Goal: Information Seeking & Learning: Learn about a topic

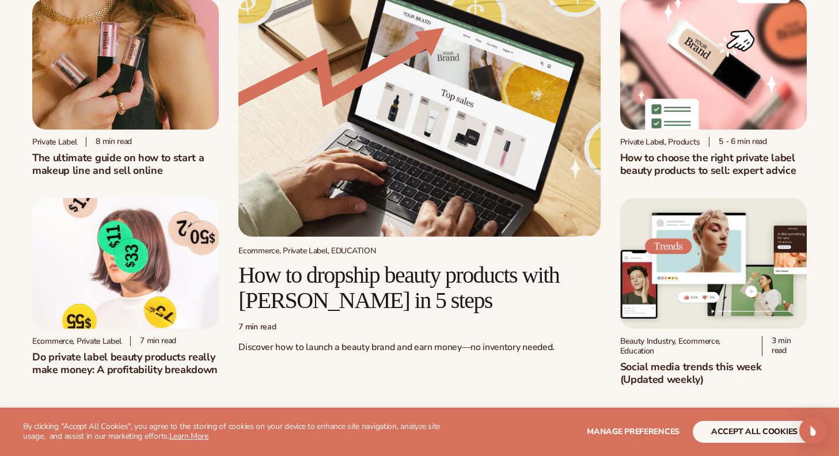
scroll to position [80, 0]
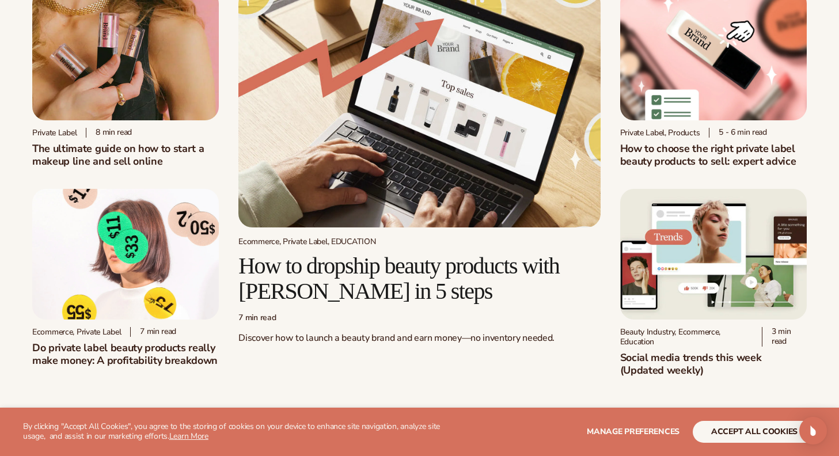
click at [364, 277] on h2 "How to dropship beauty products with [PERSON_NAME] in 5 steps" at bounding box center [419, 278] width 362 height 51
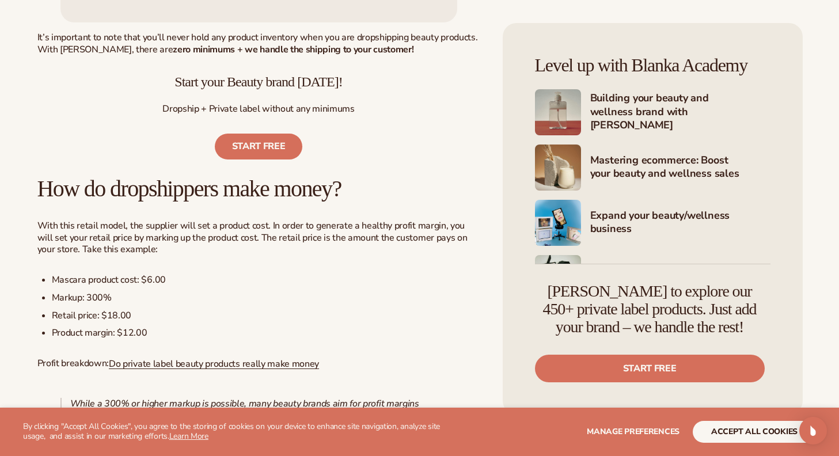
scroll to position [865, 0]
click at [229, 361] on link "Do private label beauty products really make money" at bounding box center [214, 362] width 210 height 13
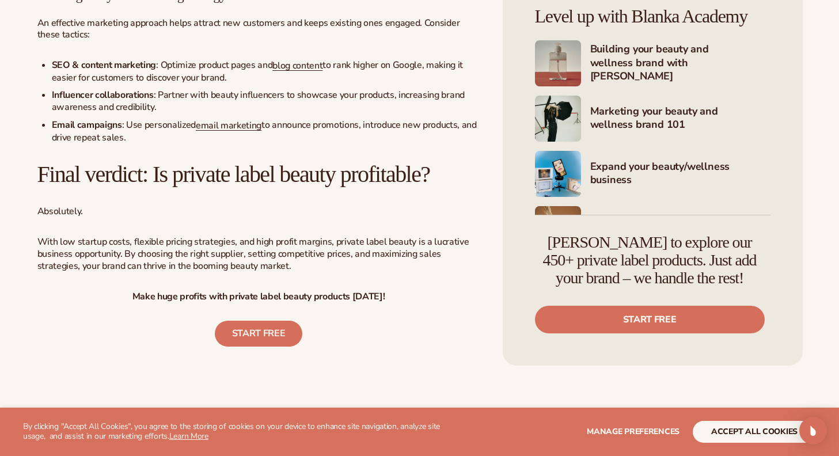
scroll to position [3207, 0]
